Goal: Use online tool/utility

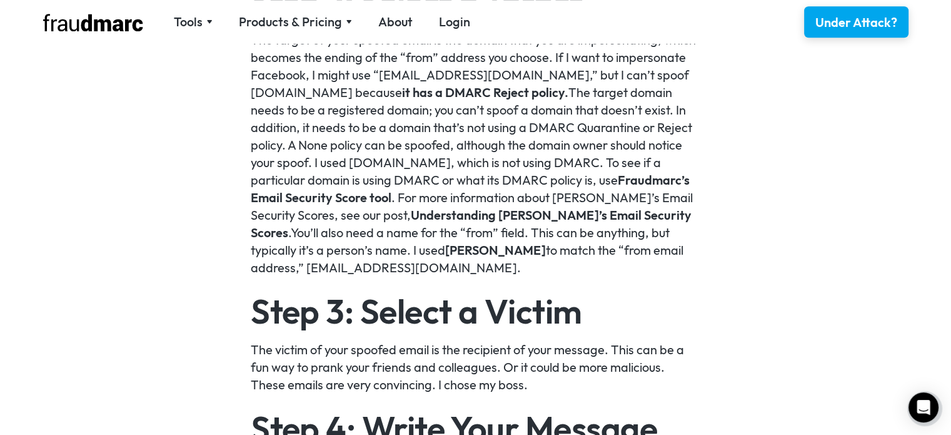
scroll to position [1251, 0]
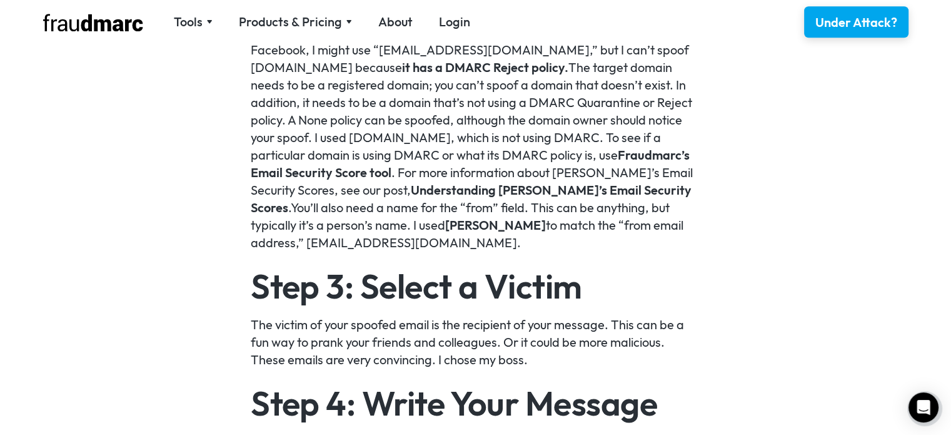
click at [574, 154] on link "Fraudmarc’s Email Security Score tool" at bounding box center [470, 163] width 439 height 33
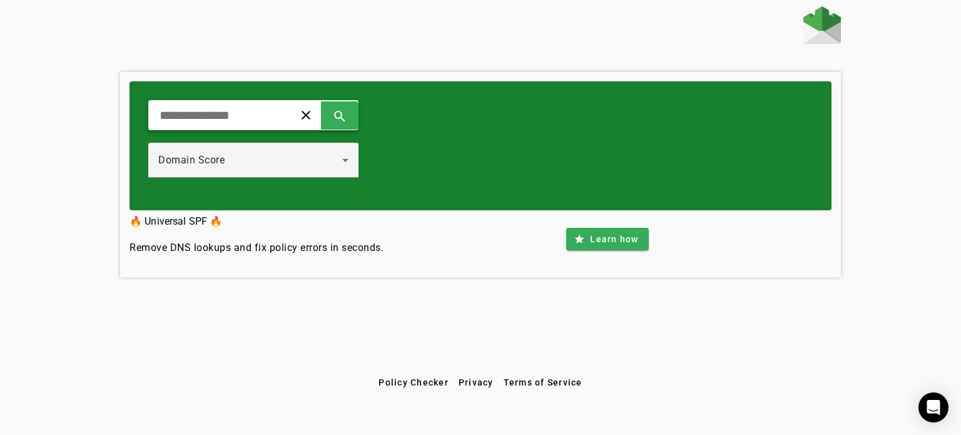
click at [260, 113] on input "text" at bounding box center [216, 115] width 116 height 15
type input "**********"
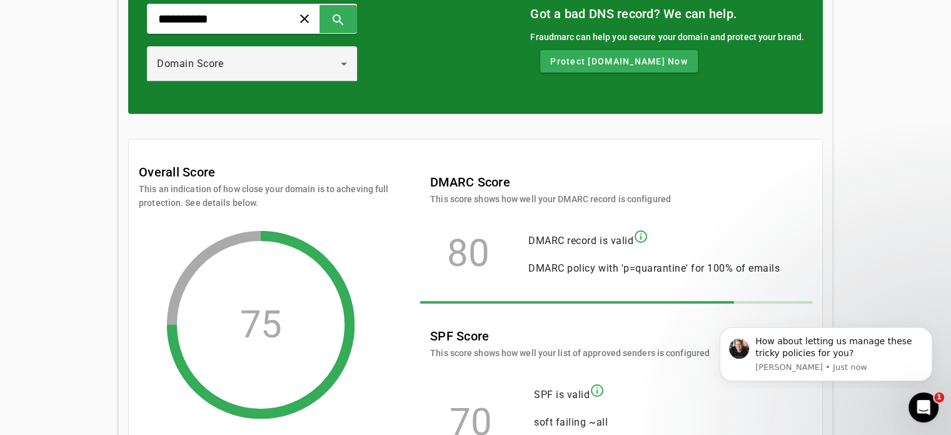
scroll to position [78, 0]
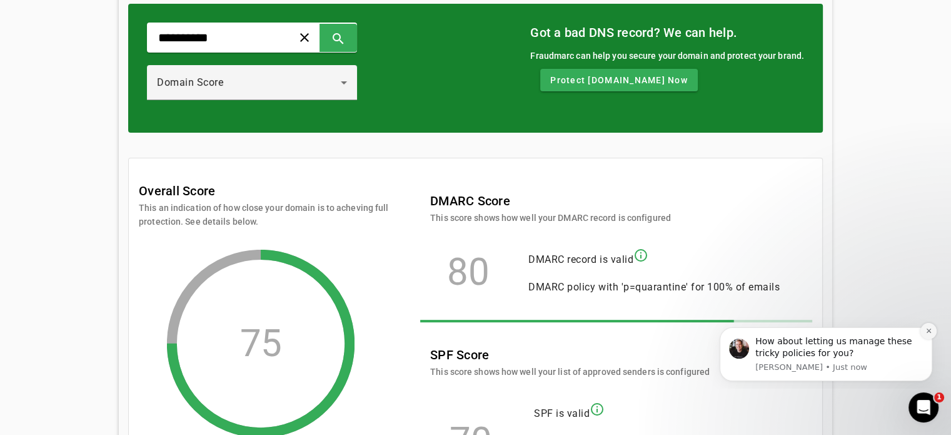
click at [927, 329] on icon "Dismiss notification" at bounding box center [929, 330] width 7 height 7
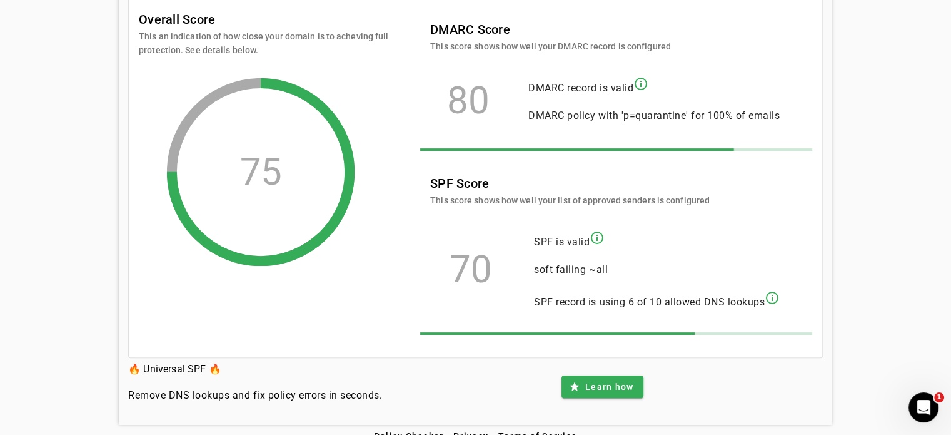
scroll to position [250, 0]
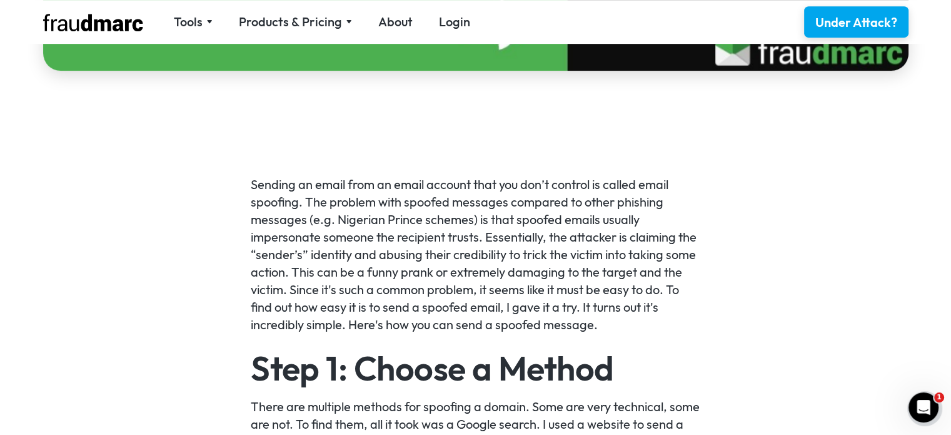
scroll to position [751, 0]
